Goal: Task Accomplishment & Management: Manage account settings

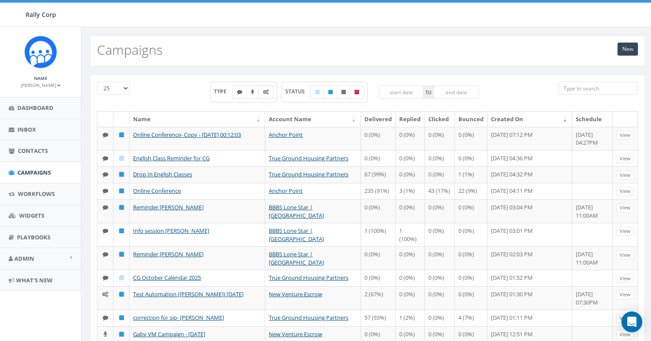
click at [270, 98] on label at bounding box center [265, 92] width 15 height 13
checkbox input "true"
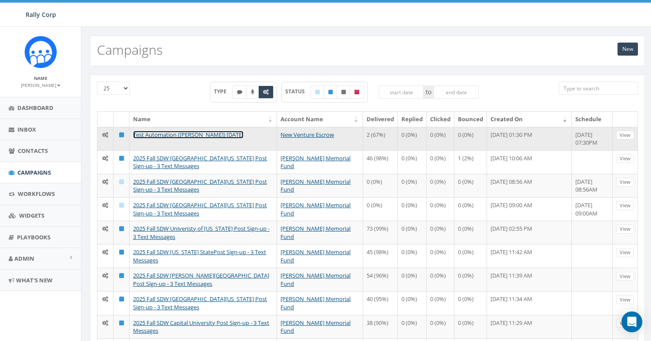
click at [186, 131] on link "Test Automation (Marisa) 10/2/2025" at bounding box center [188, 135] width 110 height 8
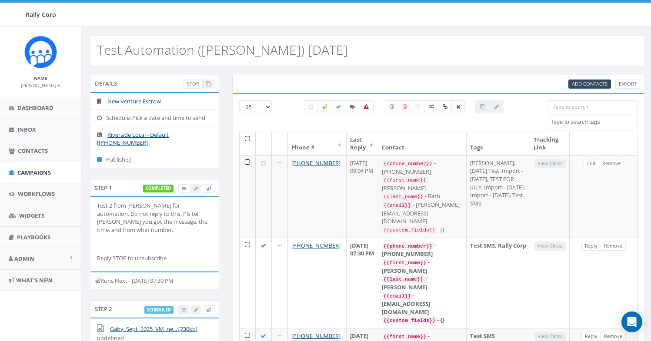
select select
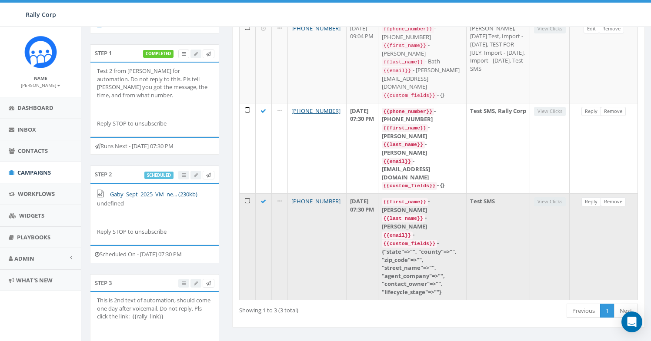
scroll to position [238, 0]
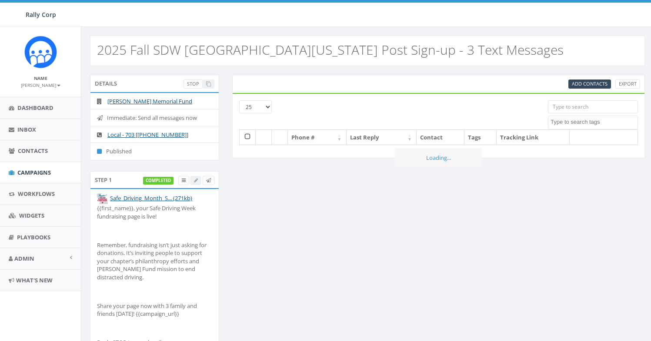
select select
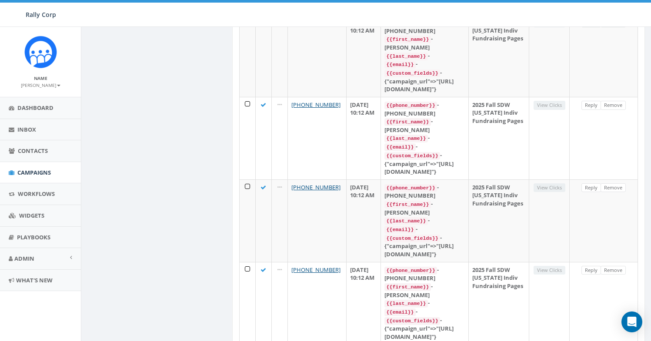
scroll to position [1282, 0]
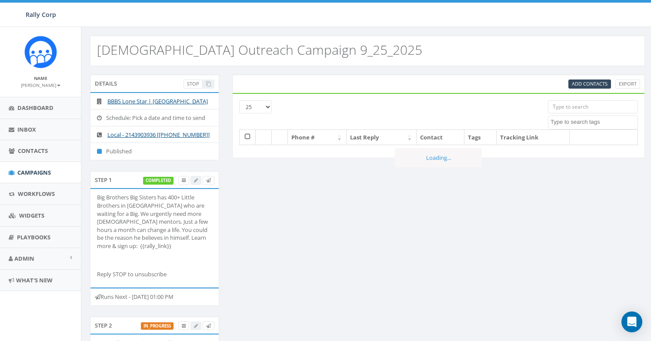
select select
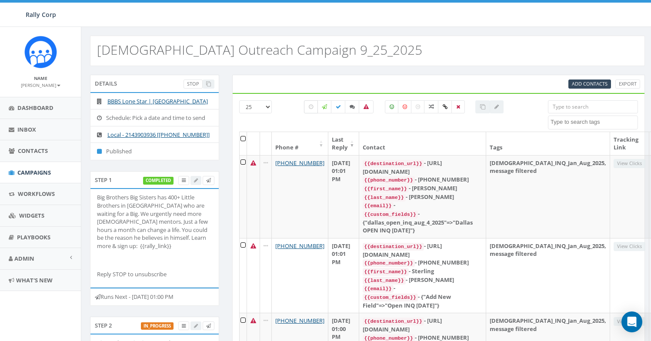
click at [310, 109] on icon at bounding box center [311, 106] width 4 height 5
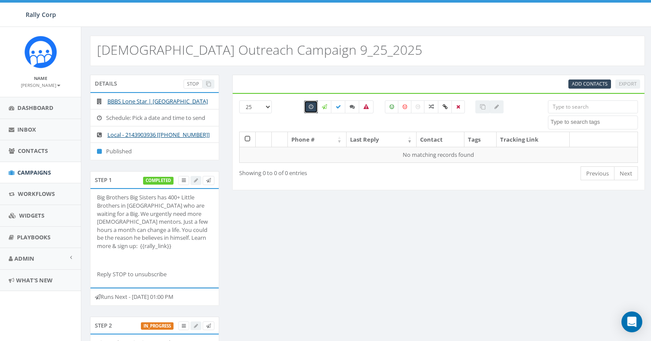
click at [308, 109] on label at bounding box center [311, 106] width 14 height 13
checkbox input "false"
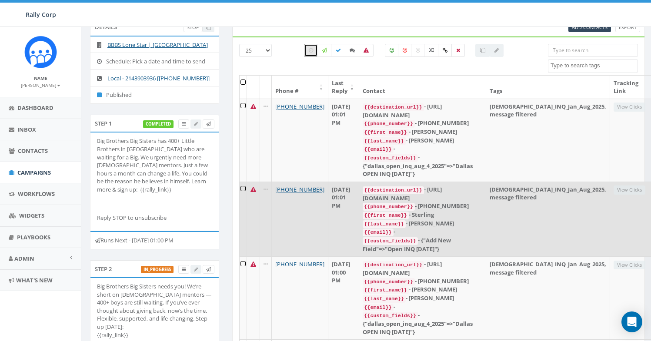
scroll to position [56, 0]
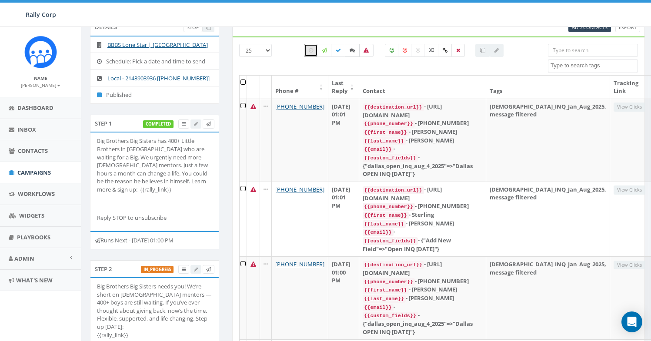
click at [348, 51] on label at bounding box center [352, 50] width 15 height 13
checkbox input "true"
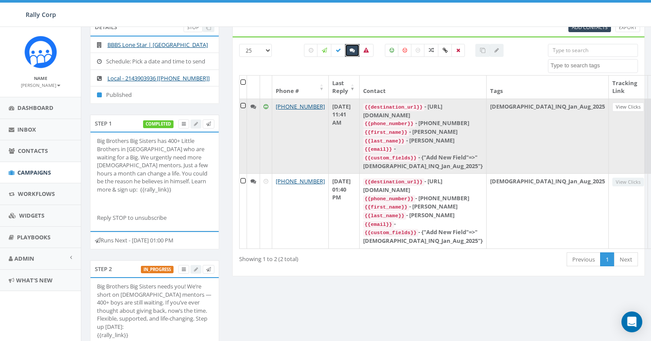
click at [650, 106] on link "Reply" at bounding box center [661, 107] width 20 height 9
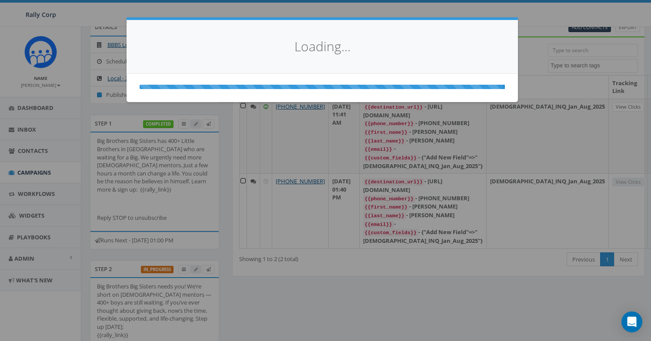
select select
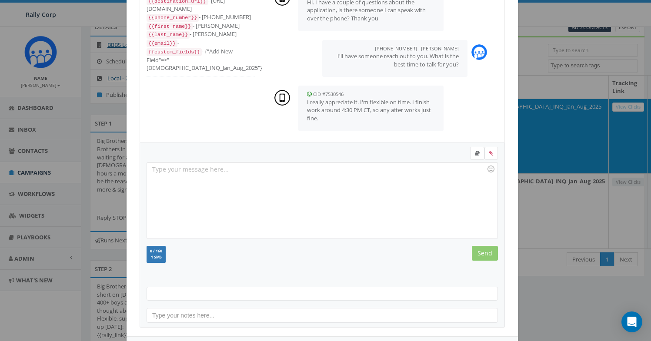
scroll to position [94, 0]
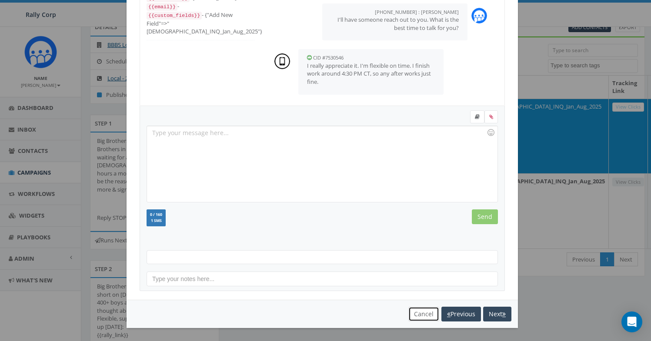
click at [411, 316] on button "Cancel" at bounding box center [423, 314] width 31 height 15
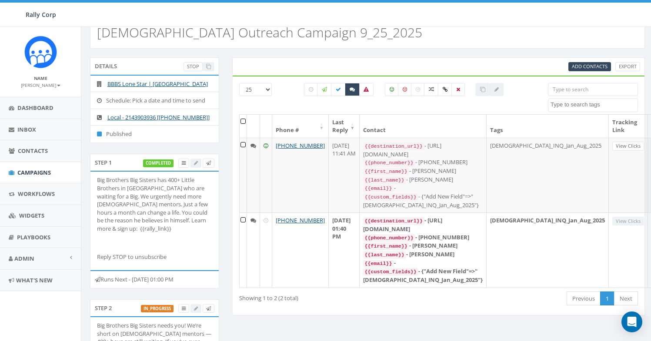
scroll to position [20, 0]
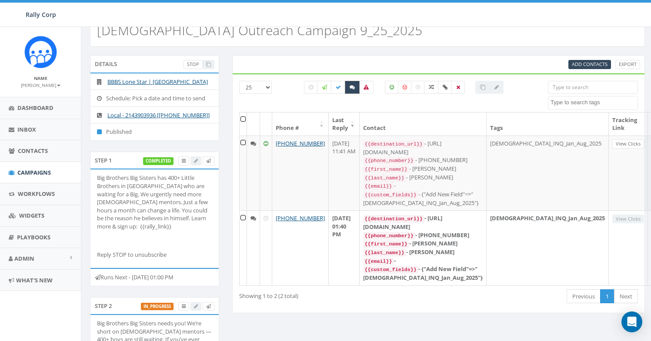
click at [349, 93] on label at bounding box center [352, 87] width 15 height 13
checkbox input "false"
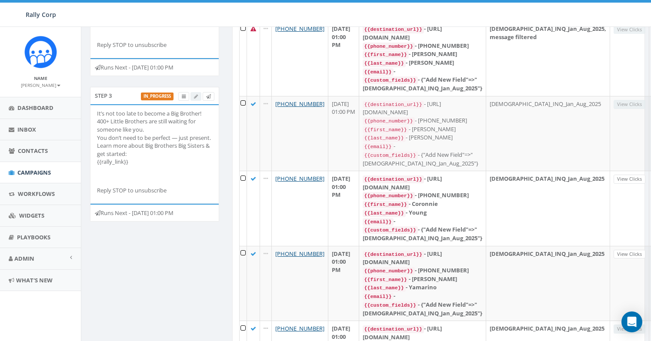
scroll to position [607, 0]
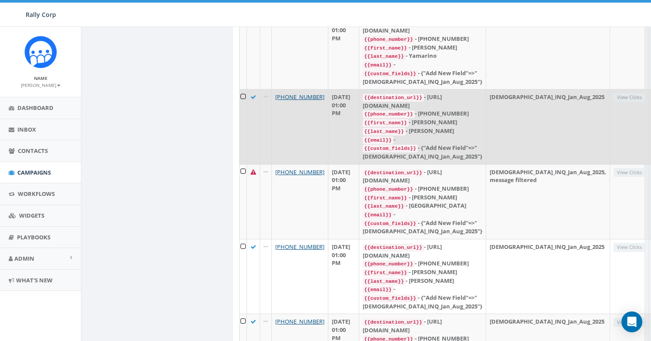
click at [650, 93] on link "Reply" at bounding box center [662, 97] width 20 height 9
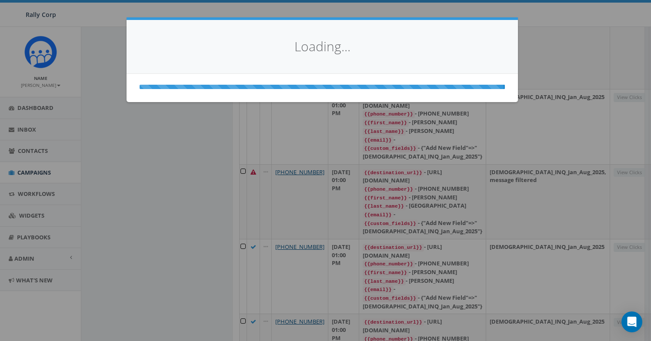
scroll to position [0, 0]
select select
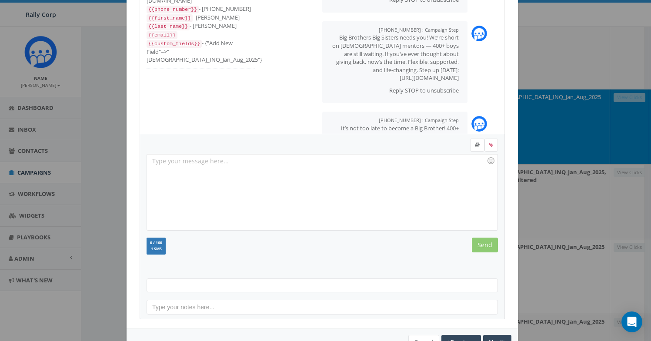
scroll to position [94, 0]
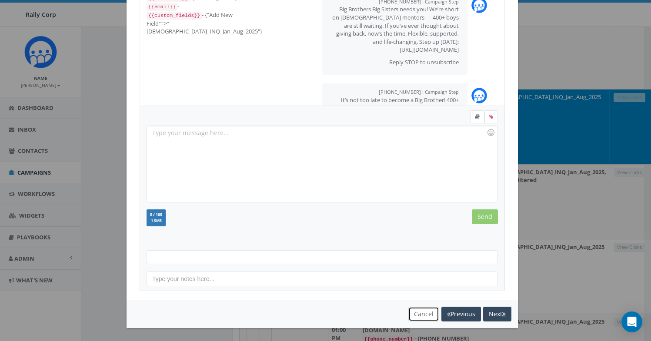
click at [417, 314] on button "Cancel" at bounding box center [423, 314] width 31 height 15
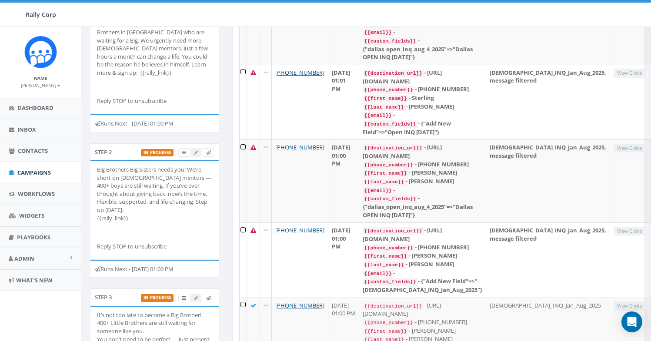
scroll to position [24, 0]
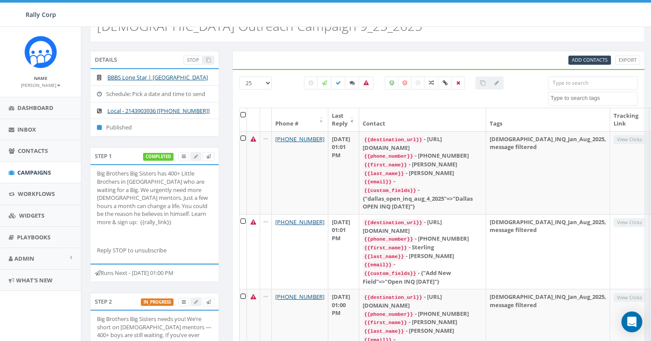
click at [368, 39] on div "Male Outreach Campaign 9_25_2025" at bounding box center [367, 27] width 555 height 30
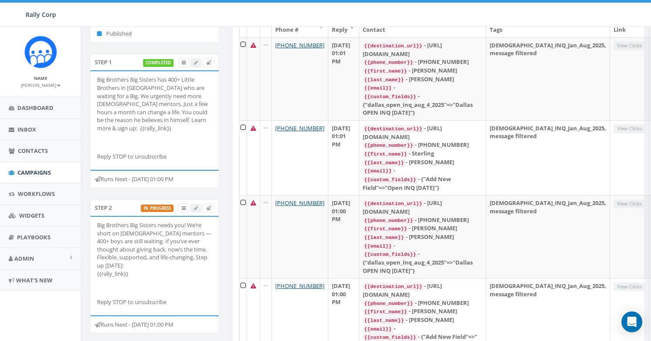
scroll to position [0, 0]
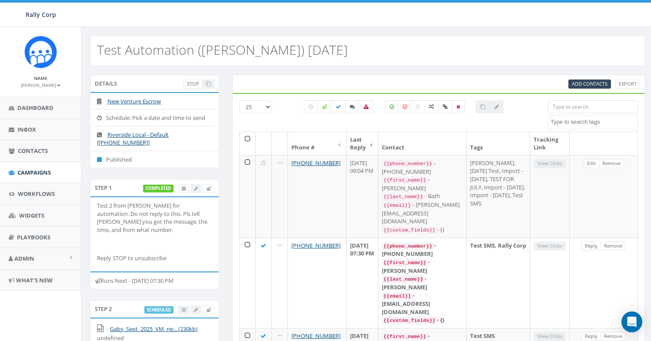
select select
click at [46, 19] on div "Rally Corp" at bounding box center [39, 15] width 78 height 24
click at [46, 13] on span "Rally Corp" at bounding box center [41, 14] width 30 height 8
click at [33, 106] on span "Dashboard" at bounding box center [35, 108] width 36 height 8
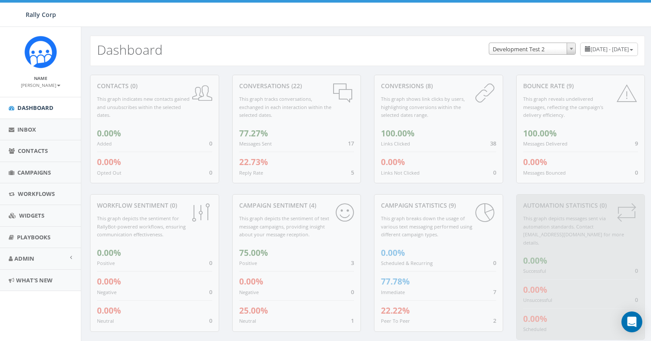
select select "395"
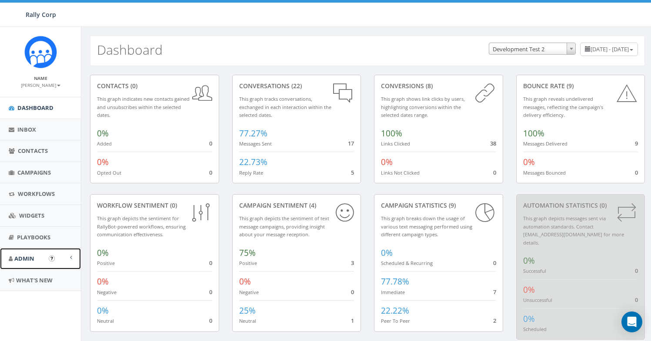
click at [18, 262] on span "Admin" at bounding box center [24, 259] width 20 height 8
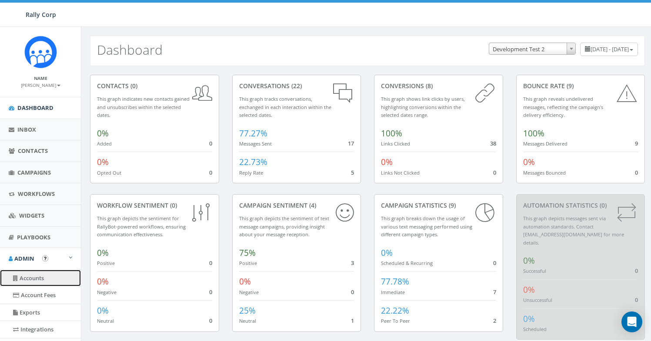
click at [34, 276] on link "Accounts" at bounding box center [40, 278] width 81 height 17
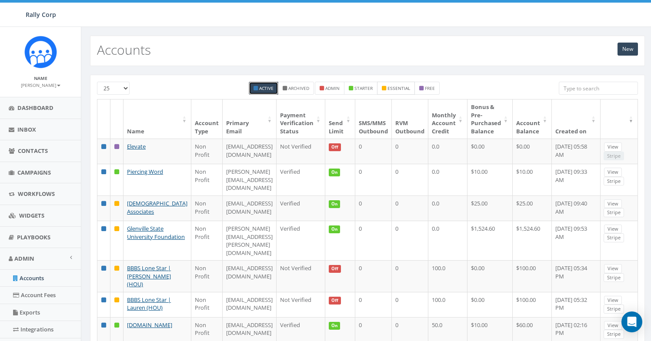
click at [406, 86] on small "essential" at bounding box center [398, 88] width 23 height 6
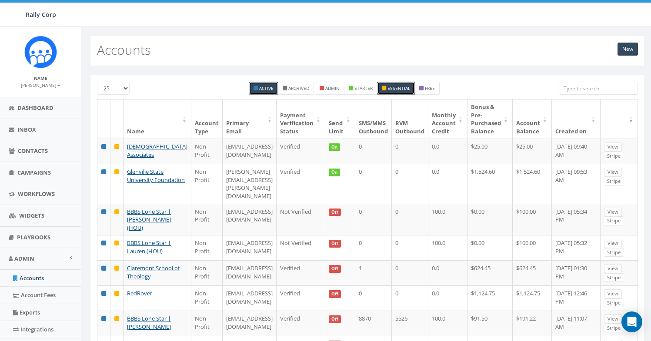
click at [391, 92] on label "essential" at bounding box center [396, 88] width 38 height 13
checkbox input "false"
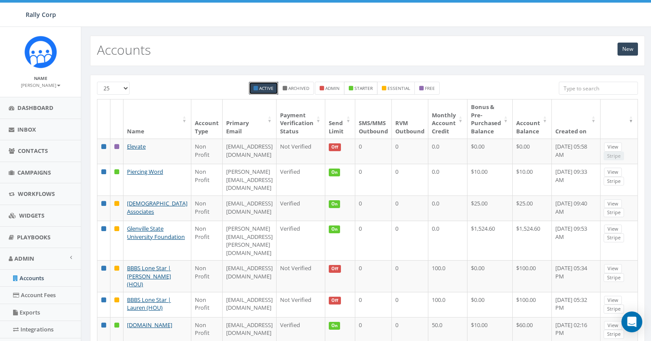
click at [358, 90] on small "starter" at bounding box center [363, 88] width 18 height 6
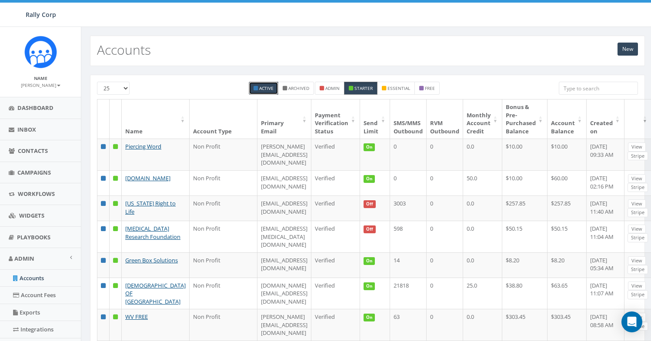
click at [357, 92] on label "starter" at bounding box center [360, 88] width 33 height 13
checkbox input "false"
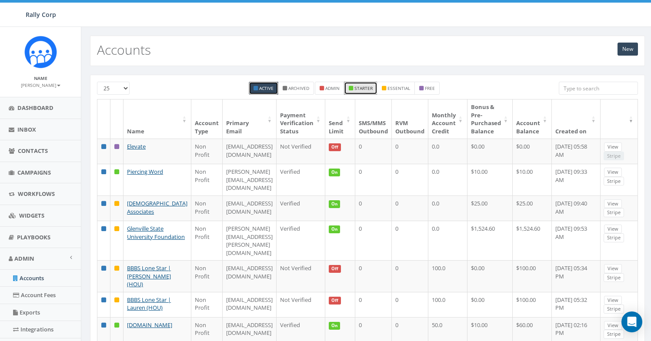
click at [119, 91] on select "25 50 100" at bounding box center [113, 88] width 33 height 13
select select "100"
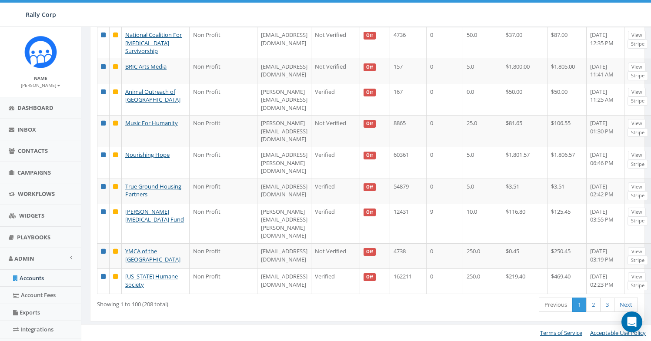
scroll to position [3005, 0]
click at [593, 304] on link "2" at bounding box center [593, 305] width 14 height 14
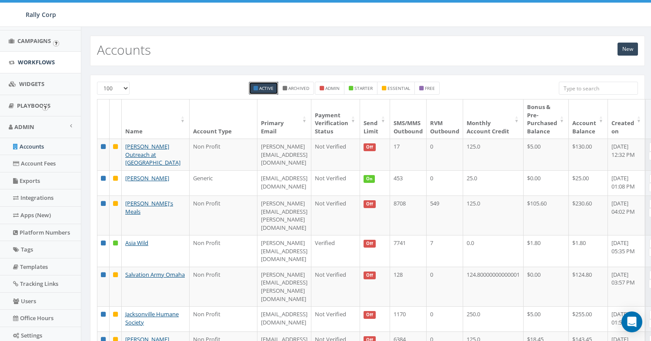
scroll to position [181, 0]
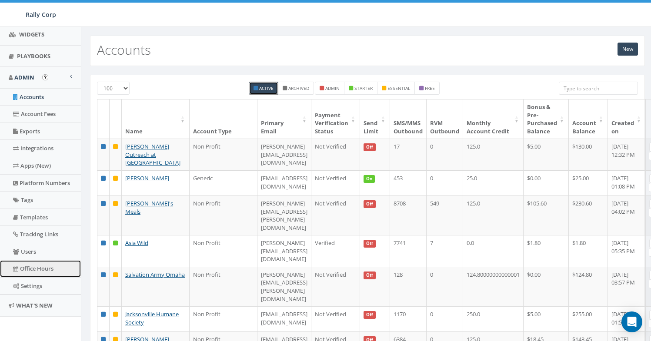
click at [38, 266] on link "Office Hours" at bounding box center [40, 268] width 81 height 17
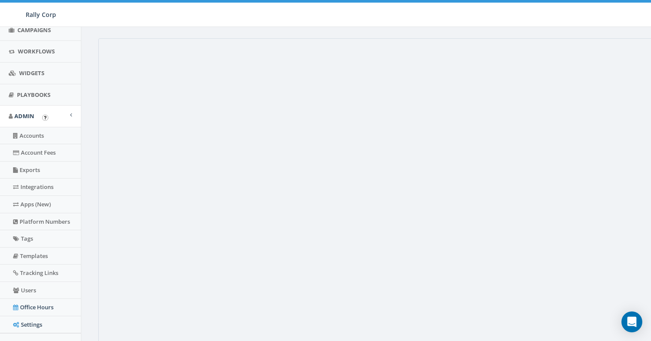
scroll to position [141, 0]
click at [47, 70] on link "Widgets" at bounding box center [40, 74] width 81 height 21
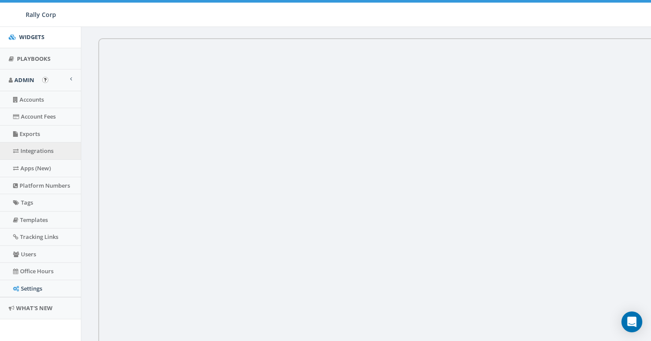
scroll to position [181, 0]
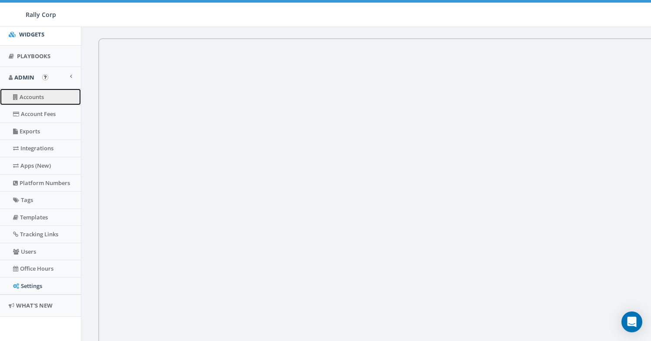
click at [41, 98] on link "Accounts" at bounding box center [40, 97] width 81 height 17
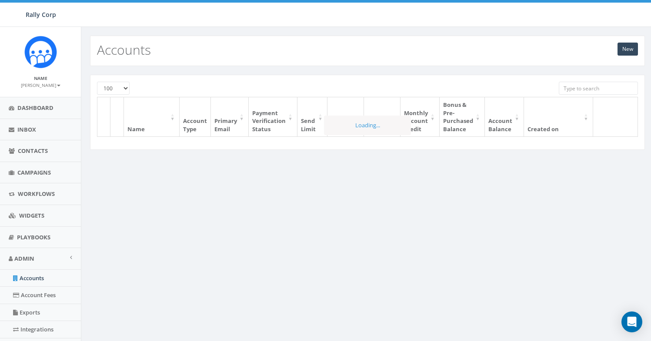
select select "100"
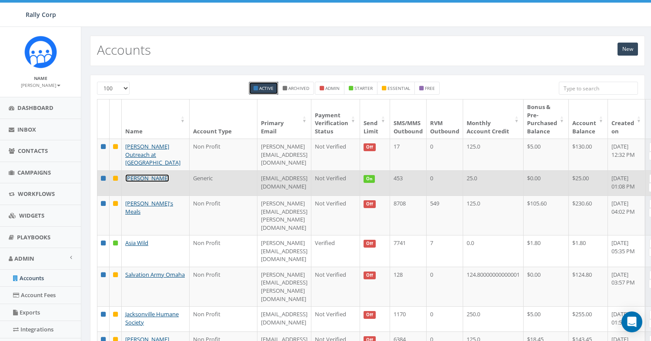
click at [136, 182] on link "[PERSON_NAME]" at bounding box center [147, 178] width 44 height 8
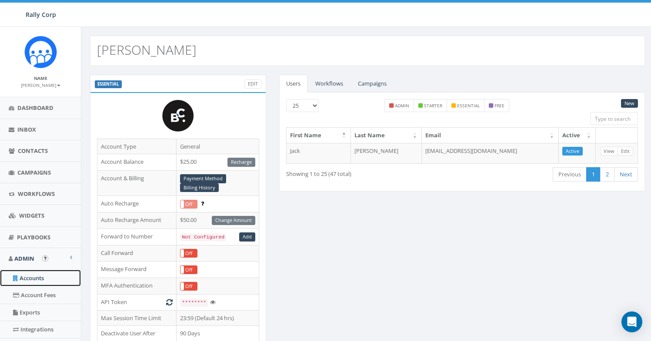
click at [32, 283] on link "Accounts" at bounding box center [40, 278] width 81 height 17
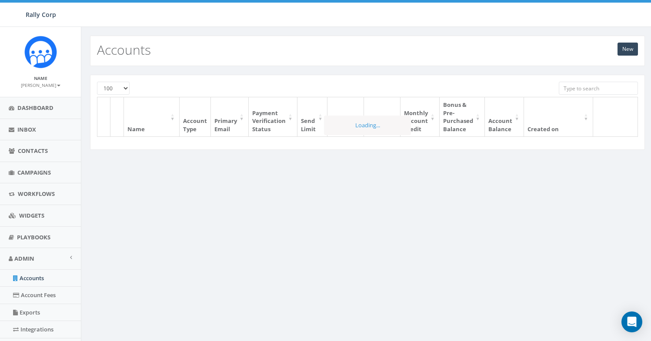
select select "100"
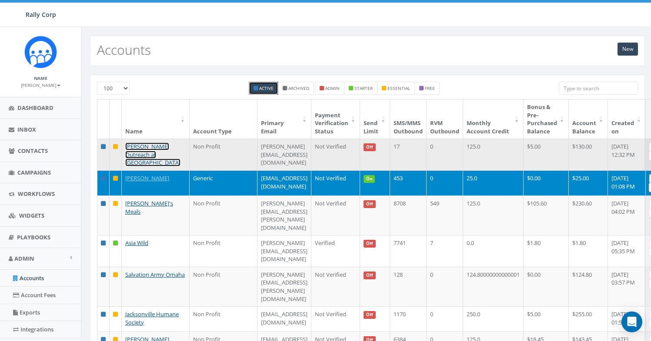
click at [139, 155] on link "[PERSON_NAME] Outreach at [GEOGRAPHIC_DATA]" at bounding box center [152, 155] width 55 height 24
